Goal: Task Accomplishment & Management: Manage account settings

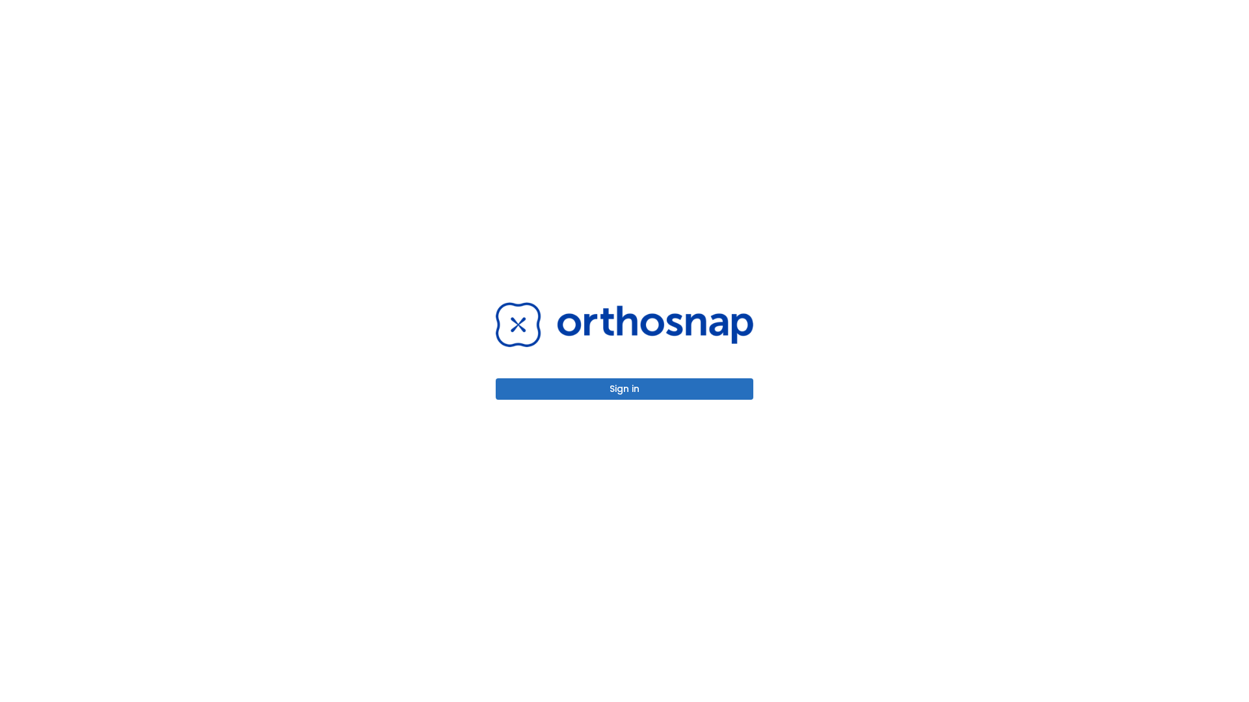
click at [624, 389] on button "Sign in" at bounding box center [625, 388] width 258 height 21
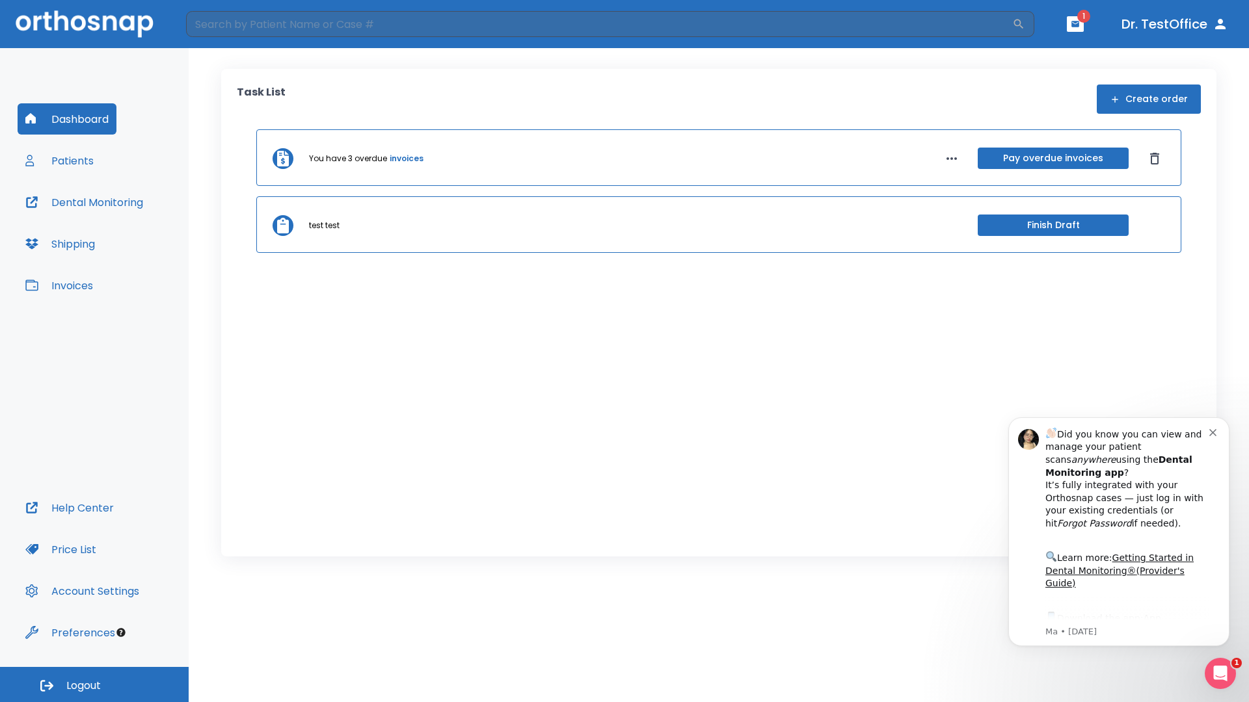
click at [94, 685] on span "Logout" at bounding box center [83, 686] width 34 height 14
